Goal: Information Seeking & Learning: Learn about a topic

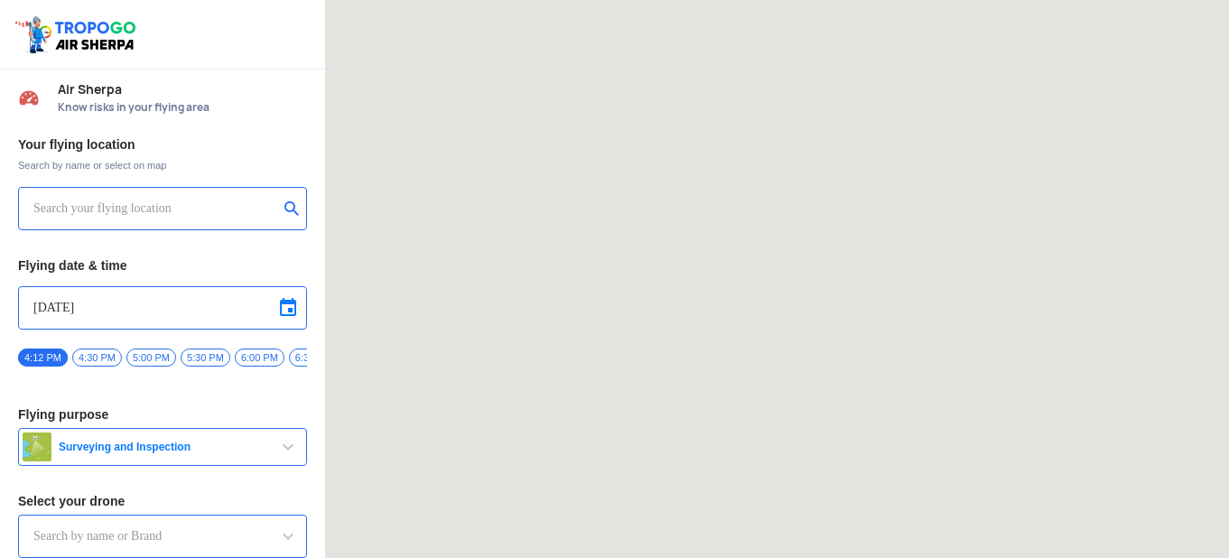
type input "Throttle Dopo"
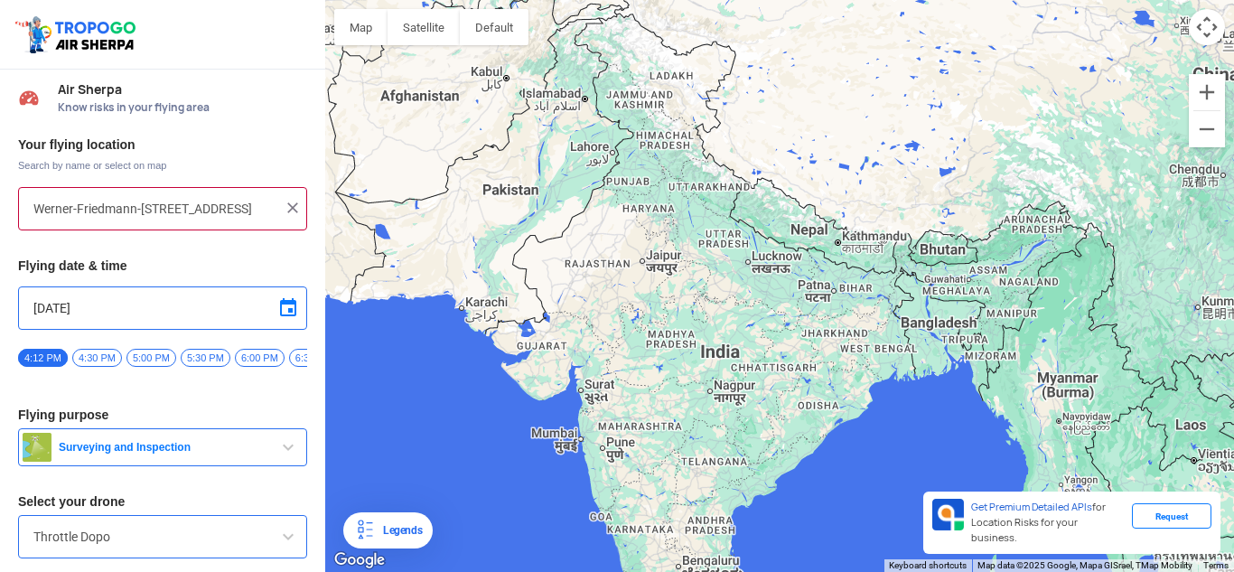
click at [157, 200] on input "Werner-Friedmann-[STREET_ADDRESS]" at bounding box center [155, 209] width 245 height 22
type input "[STREET_ADDRESS][PERSON_NAME]"
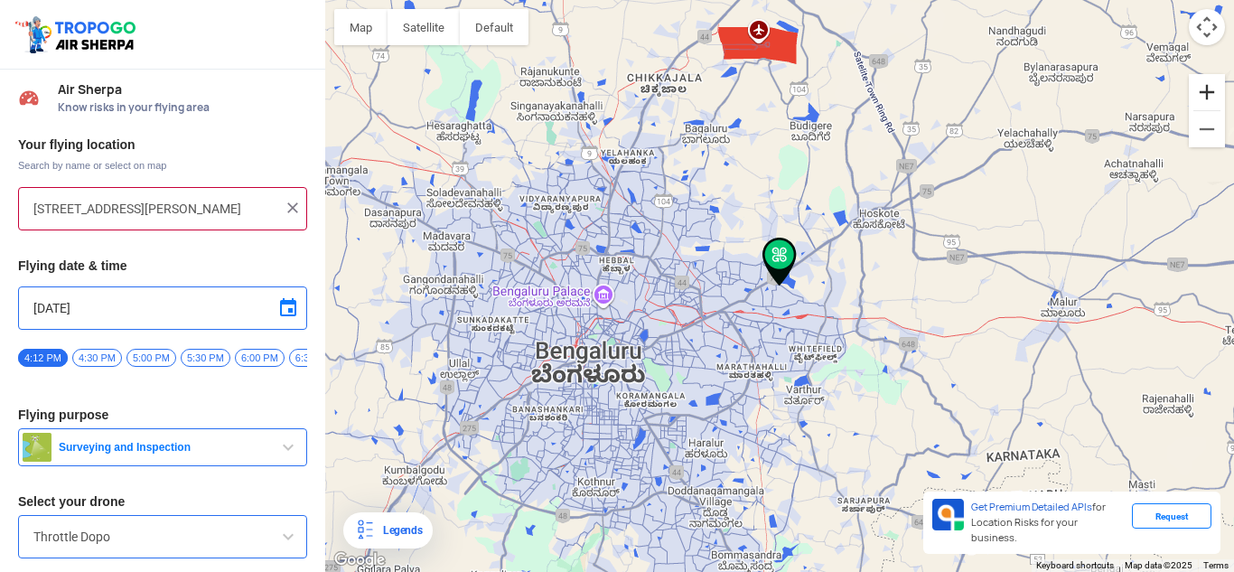
click at [1206, 97] on button "Zoom in" at bounding box center [1206, 92] width 36 height 36
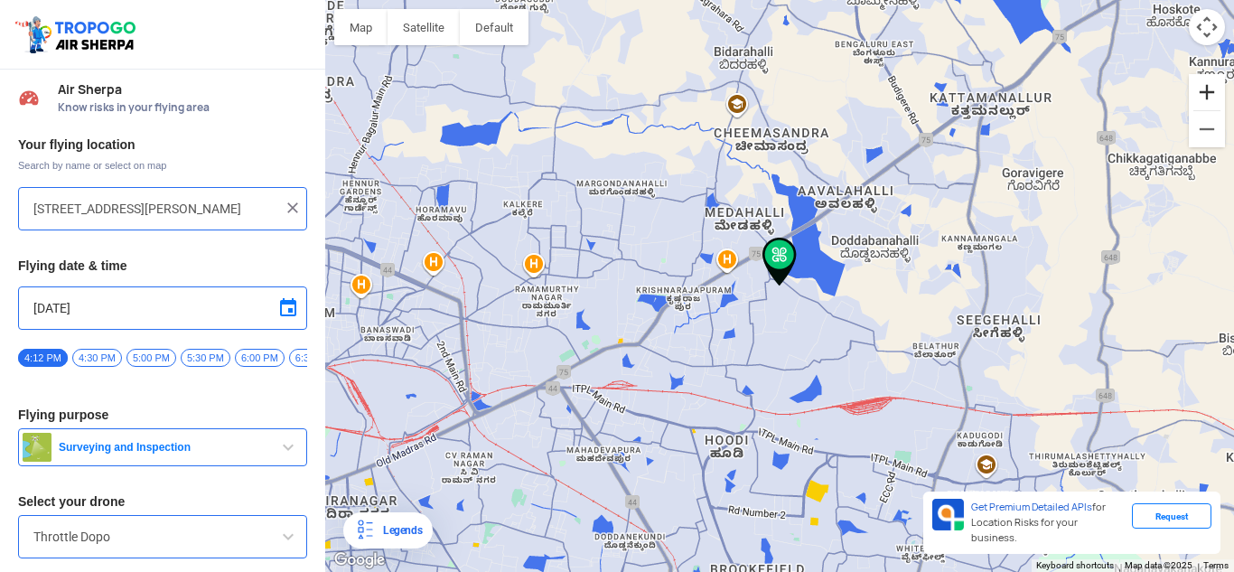
click at [1206, 97] on button "Zoom in" at bounding box center [1206, 92] width 36 height 36
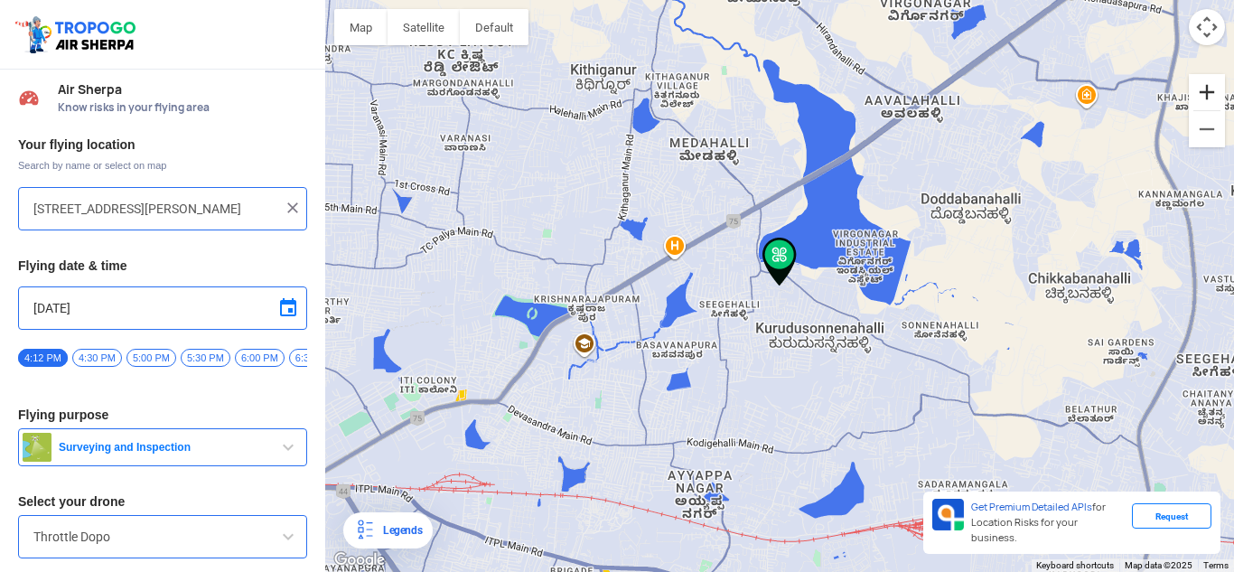
click at [1206, 97] on button "Zoom in" at bounding box center [1206, 92] width 36 height 36
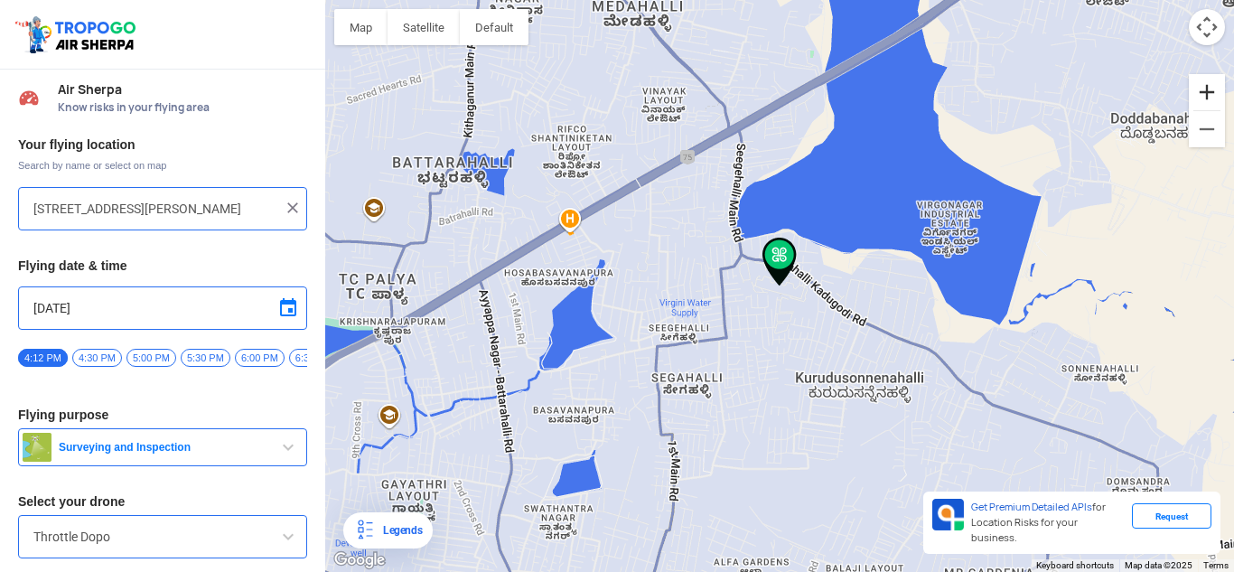
click at [1206, 97] on button "Zoom in" at bounding box center [1206, 92] width 36 height 36
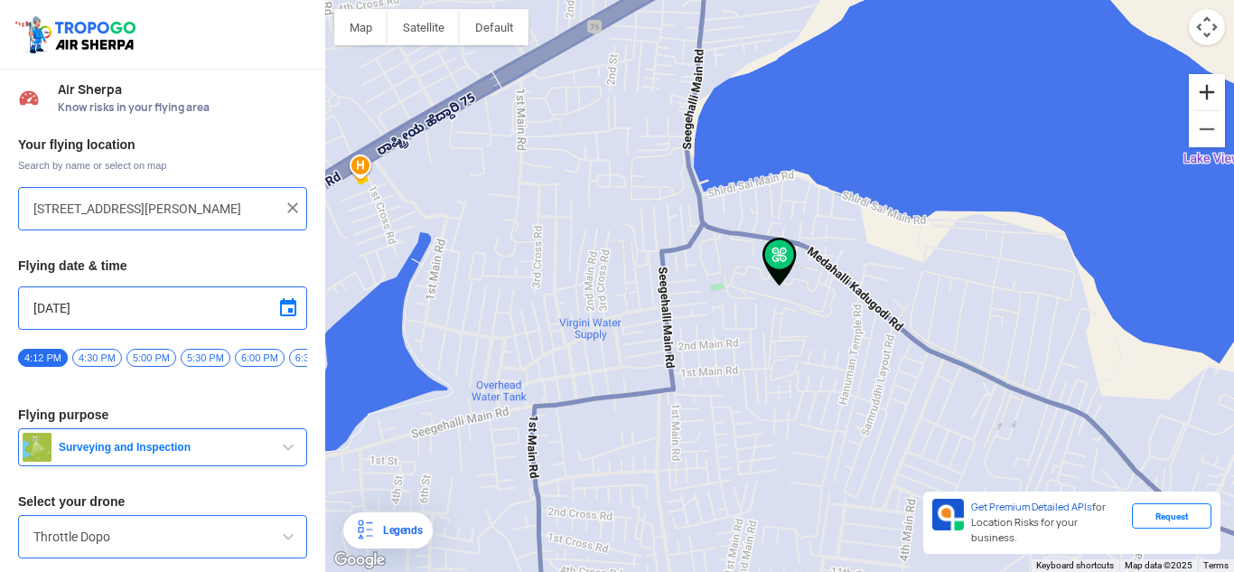
click at [1206, 97] on button "Zoom in" at bounding box center [1206, 92] width 36 height 36
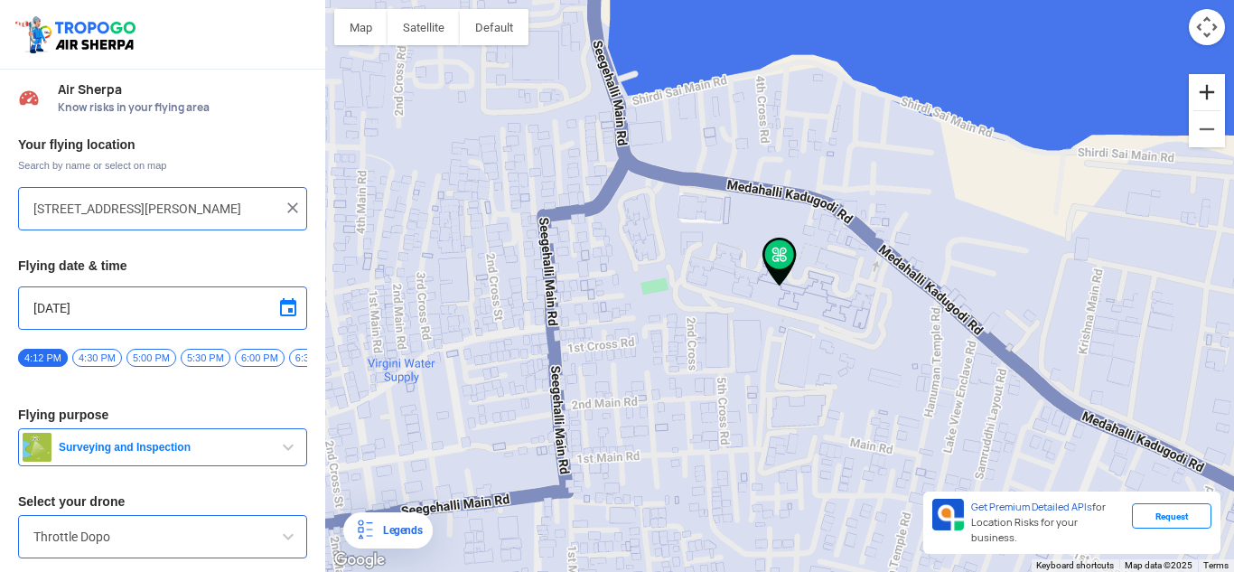
click at [1206, 97] on button "Zoom in" at bounding box center [1206, 92] width 36 height 36
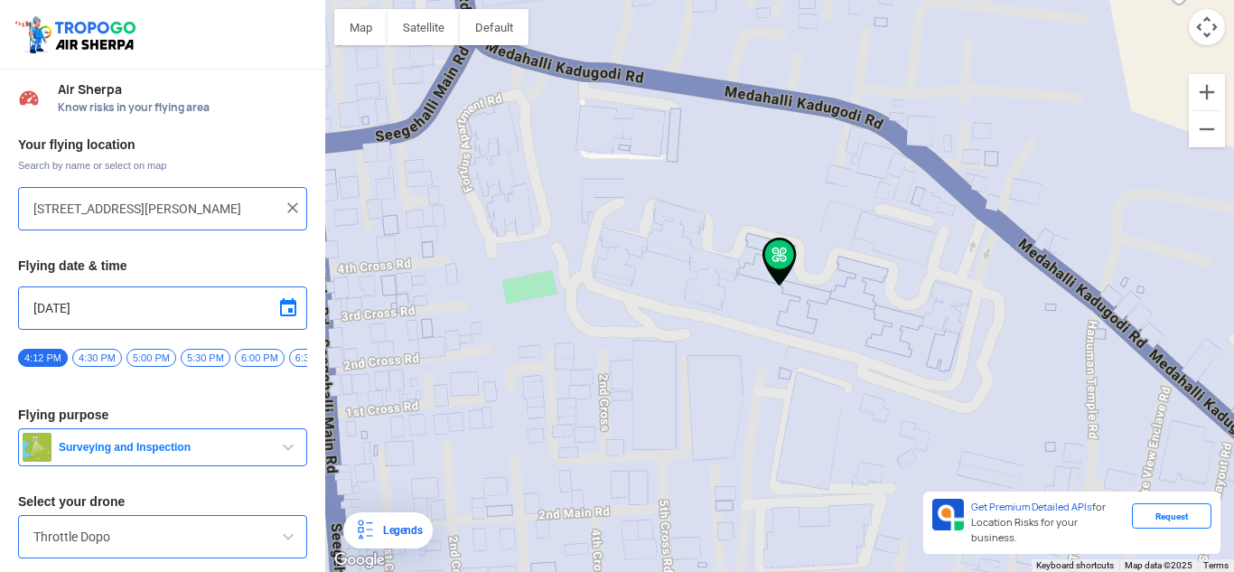
click at [278, 451] on span "button" at bounding box center [288, 447] width 22 height 22
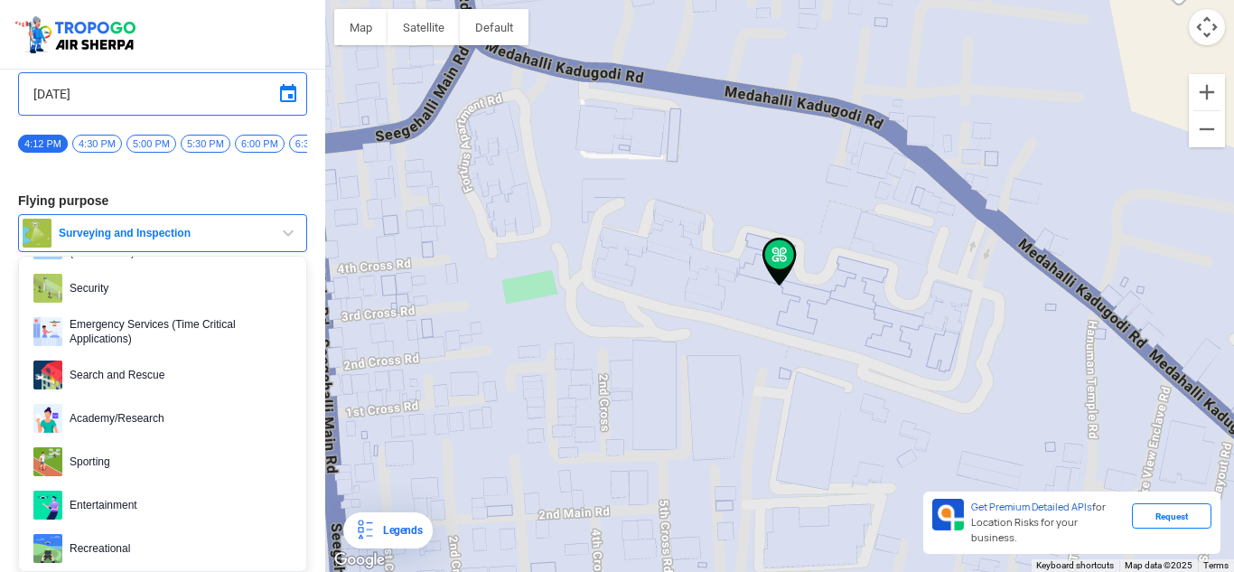
scroll to position [278, 0]
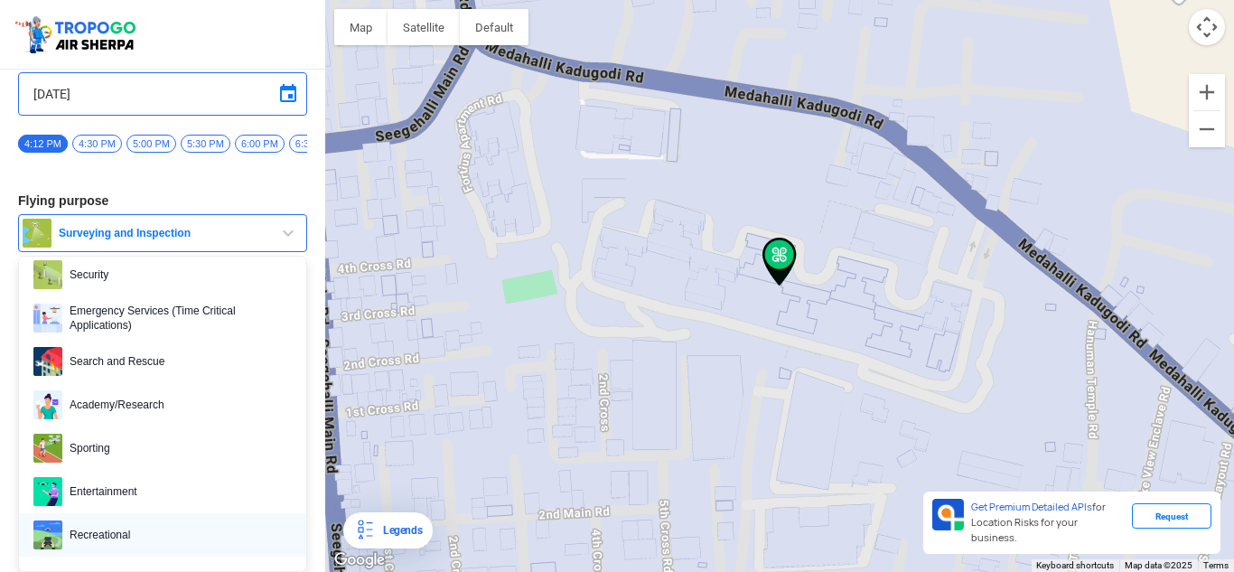
click at [136, 526] on span "Recreational" at bounding box center [176, 534] width 229 height 29
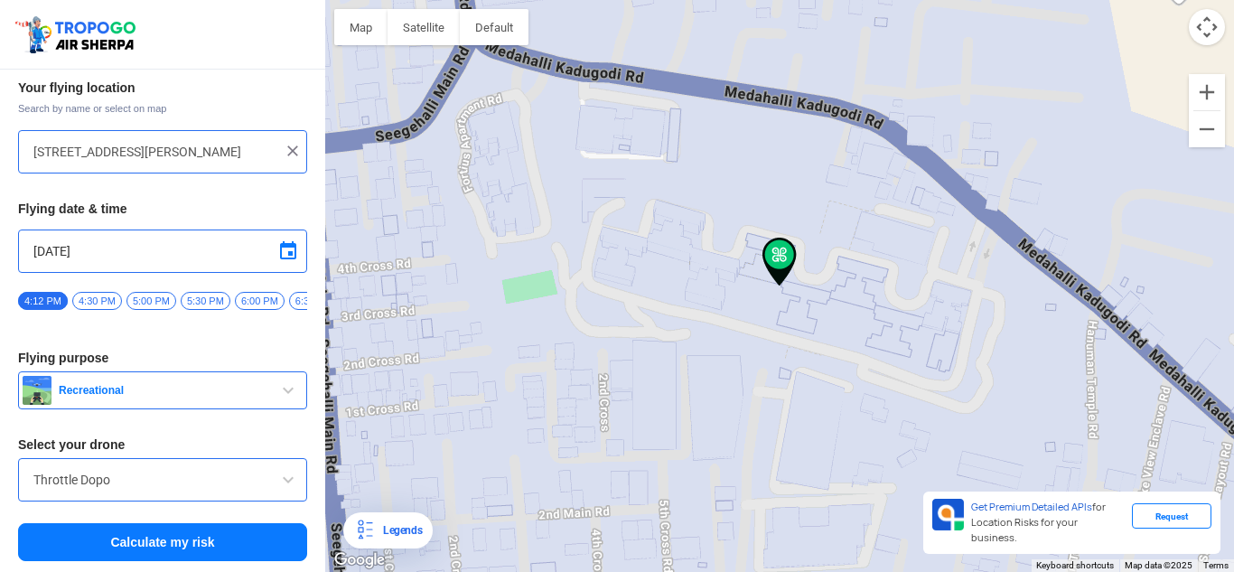
scroll to position [64, 0]
click at [196, 482] on input "Throttle Dopo" at bounding box center [162, 480] width 258 height 22
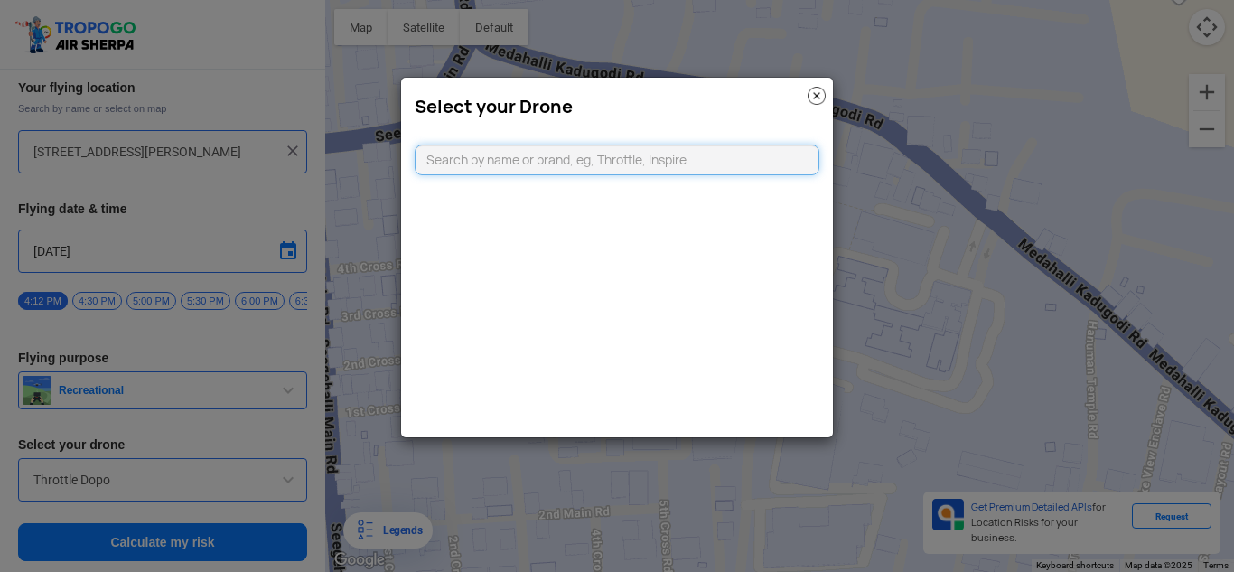
click at [683, 160] on input "text" at bounding box center [617, 159] width 405 height 31
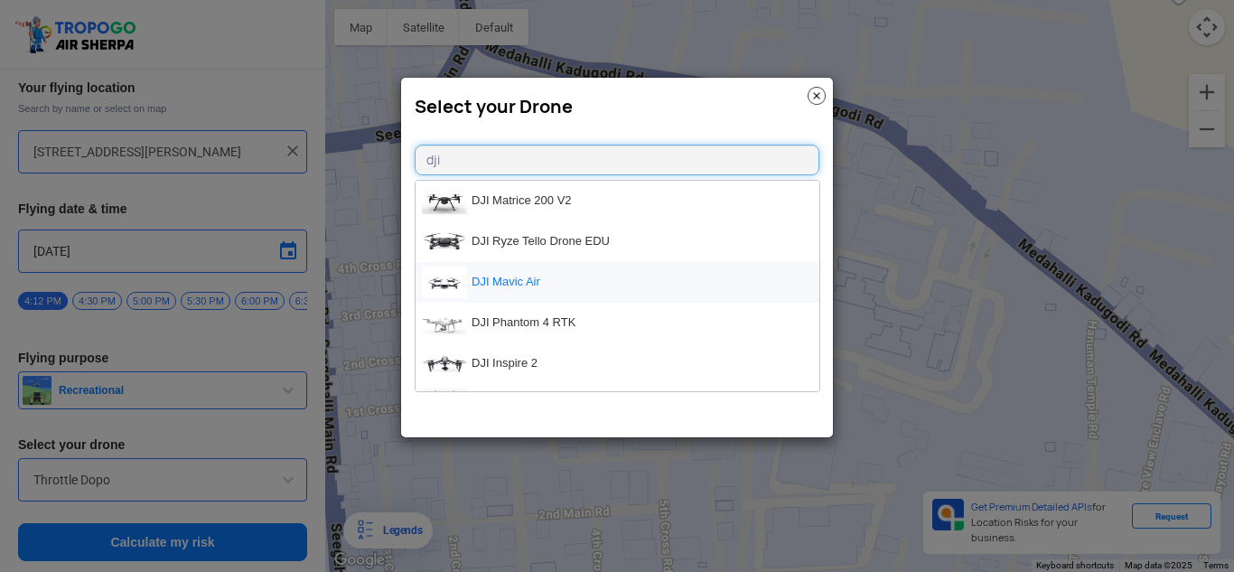
type input "dji"
click at [657, 287] on li "DJI Mavic Air" at bounding box center [617, 282] width 404 height 41
type input "DJI Mavic Air"
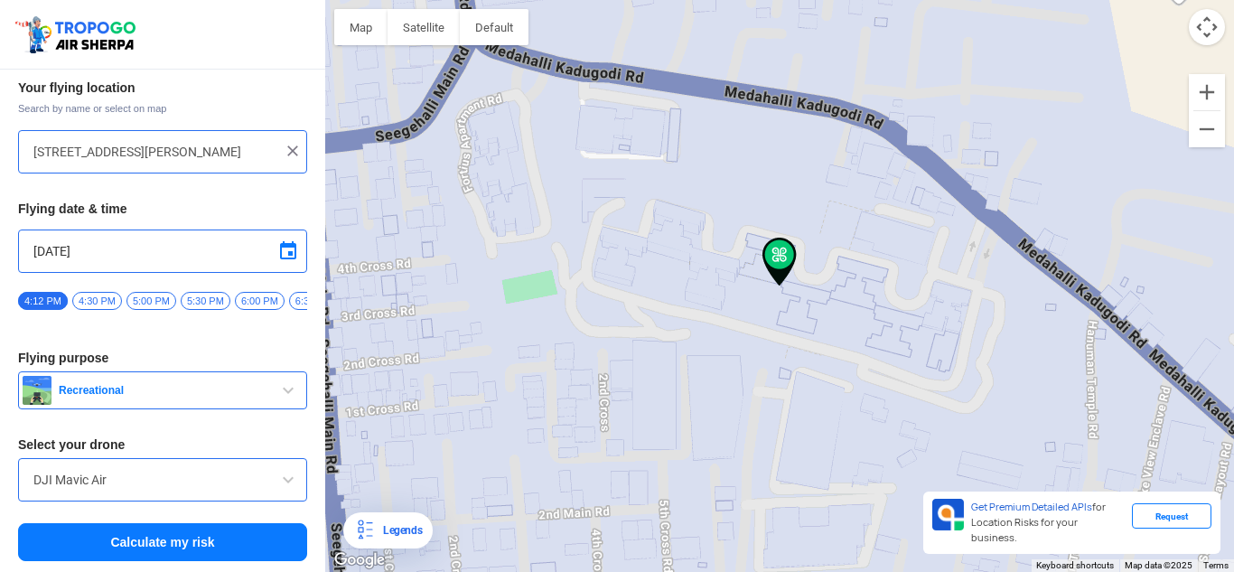
click at [909, 241] on div at bounding box center [779, 286] width 909 height 572
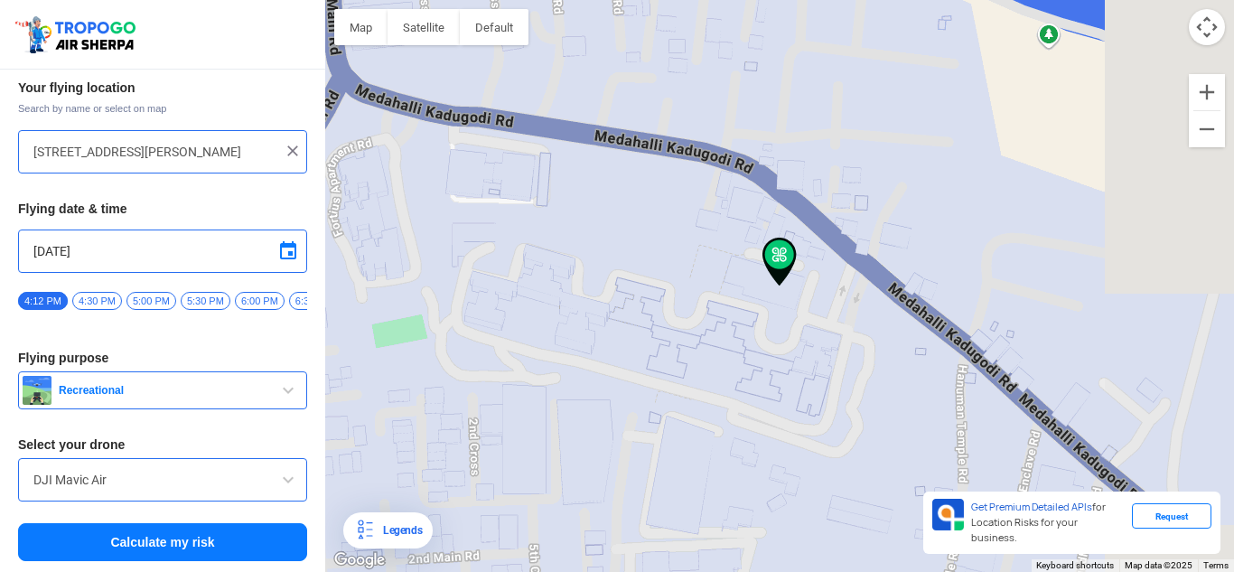
type input "[STREET_ADDRESS][PERSON_NAME]"
